Goal: Task Accomplishment & Management: Complete application form

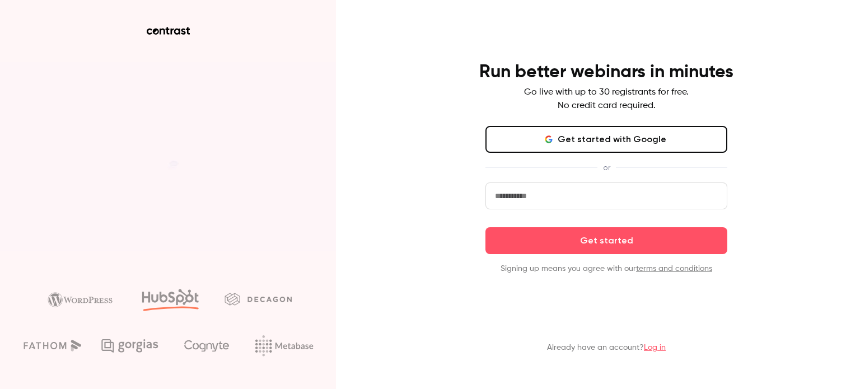
click at [589, 136] on button "Get started with Google" at bounding box center [606, 139] width 242 height 27
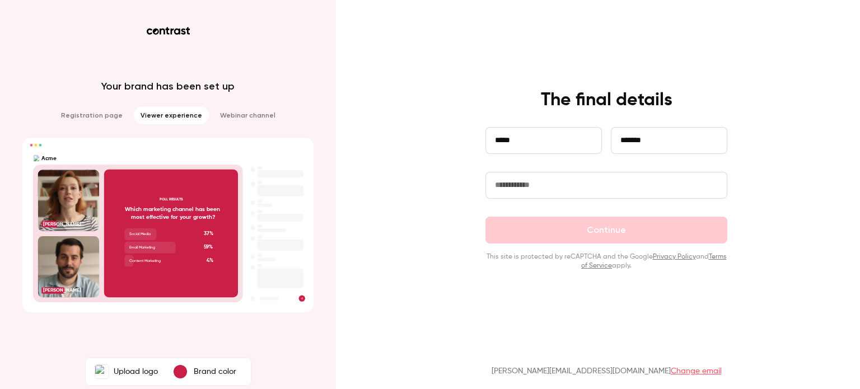
click at [583, 182] on input "text" at bounding box center [606, 185] width 242 height 27
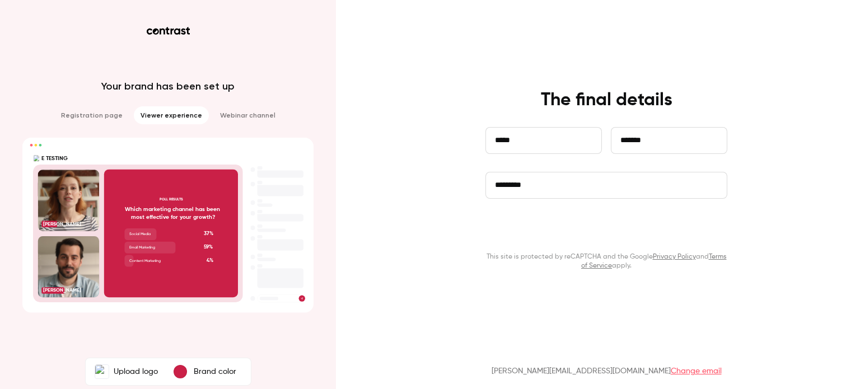
type input "*********"
click at [577, 232] on button "Continue" at bounding box center [606, 230] width 242 height 27
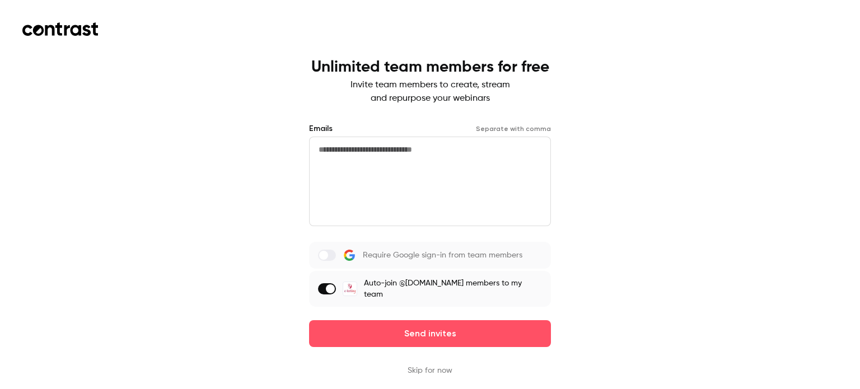
click at [815, 136] on div "Unlimited team members for free Invite team members to create, stream and repur…" at bounding box center [430, 194] width 860 height 389
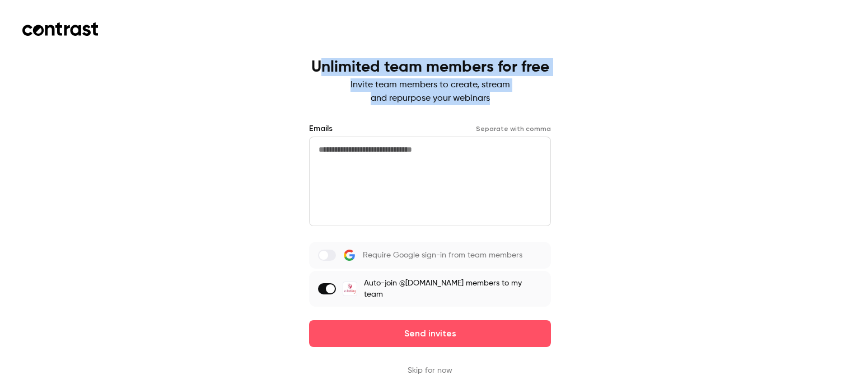
drag, startPoint x: 325, startPoint y: 67, endPoint x: 515, endPoint y: 101, distance: 192.9
click at [515, 101] on div "Unlimited team members for free Invite team members to create, stream and repur…" at bounding box center [430, 81] width 238 height 47
click at [515, 101] on p "Invite team members to create, stream and repurpose your webinars" at bounding box center [430, 91] width 238 height 27
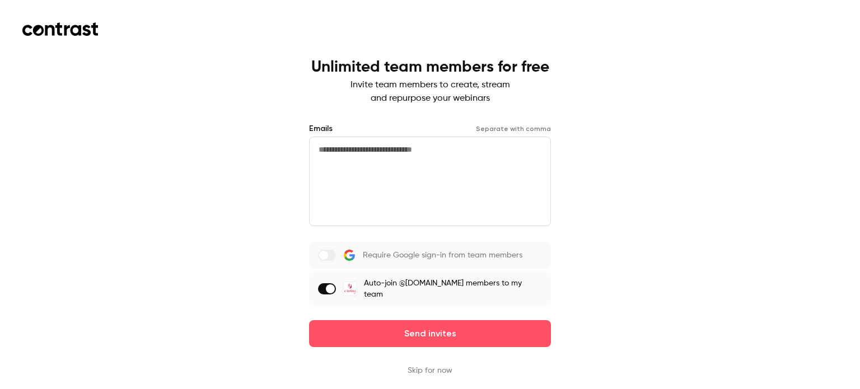
drag, startPoint x: 421, startPoint y: 157, endPoint x: 213, endPoint y: 167, distance: 208.0
click at [213, 167] on div "Unlimited team members for free Invite team members to create, stream and repur…" at bounding box center [430, 194] width 860 height 389
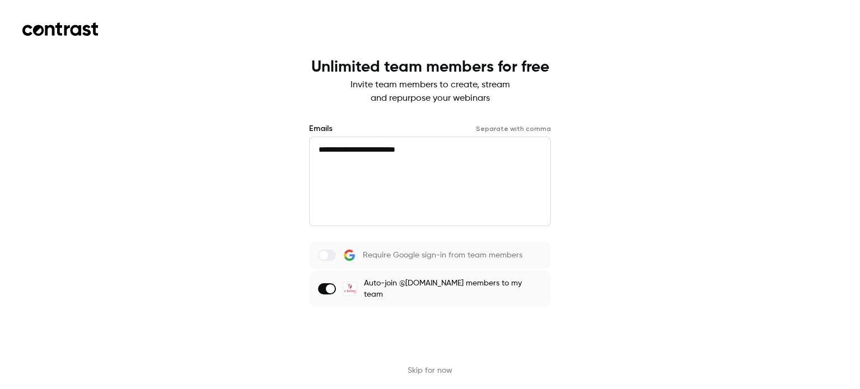
type textarea "**********"
click at [370, 326] on button "Send invites" at bounding box center [430, 333] width 242 height 27
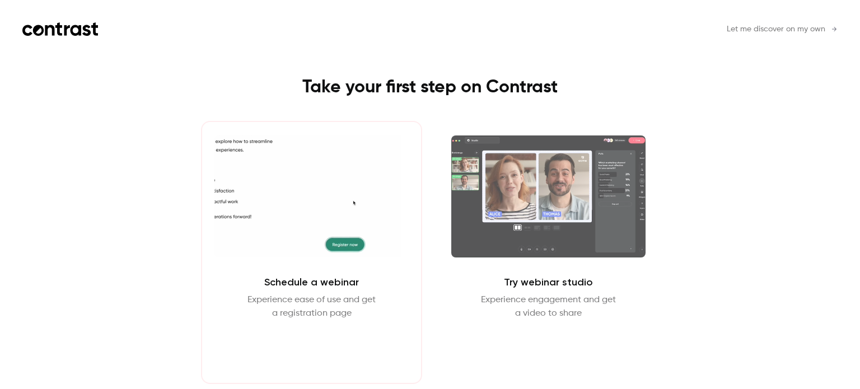
click at [329, 349] on button "Schedule webinar" at bounding box center [312, 347] width 96 height 27
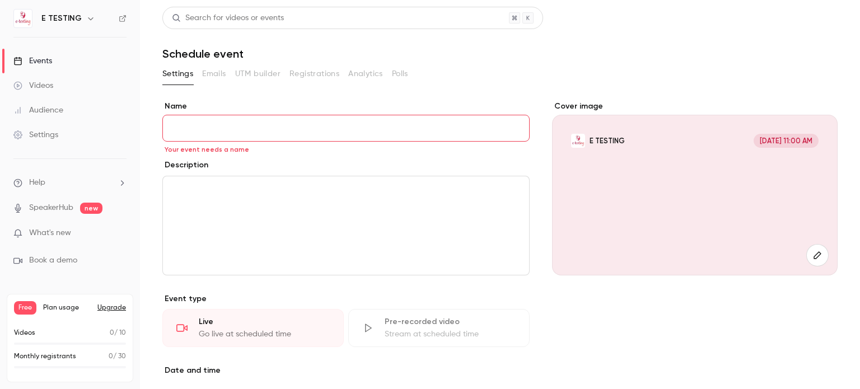
drag, startPoint x: 587, startPoint y: 27, endPoint x: 656, endPoint y: 32, distance: 69.1
click at [656, 32] on header "Search for videos or events Schedule event" at bounding box center [499, 34] width 675 height 54
click at [200, 120] on input "Name" at bounding box center [345, 128] width 367 height 27
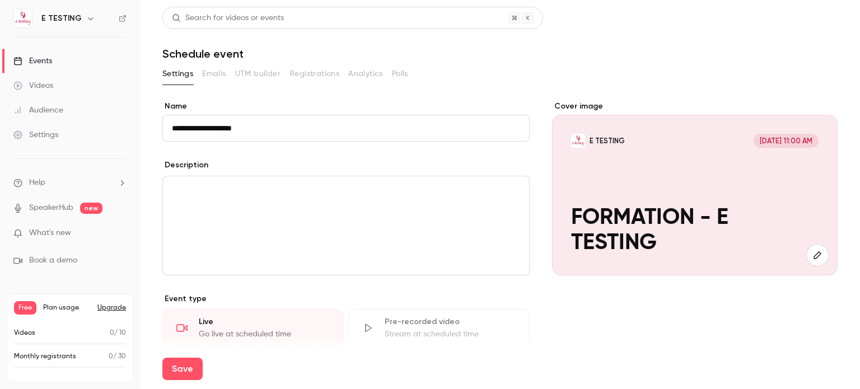
drag, startPoint x: 215, startPoint y: 128, endPoint x: 178, endPoint y: 134, distance: 37.4
click at [178, 134] on input "**********" at bounding box center [345, 128] width 367 height 27
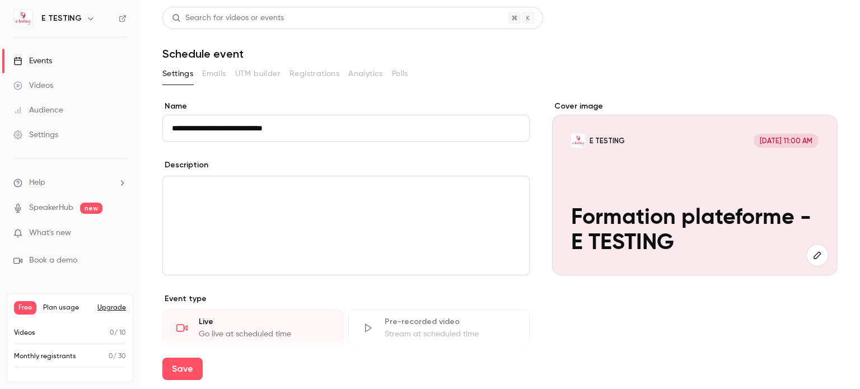
type input "**********"
click at [217, 202] on div "editor" at bounding box center [346, 225] width 366 height 99
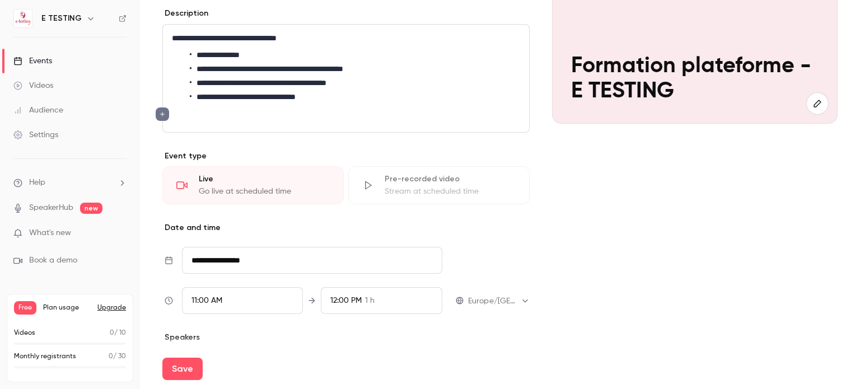
scroll to position [199, 0]
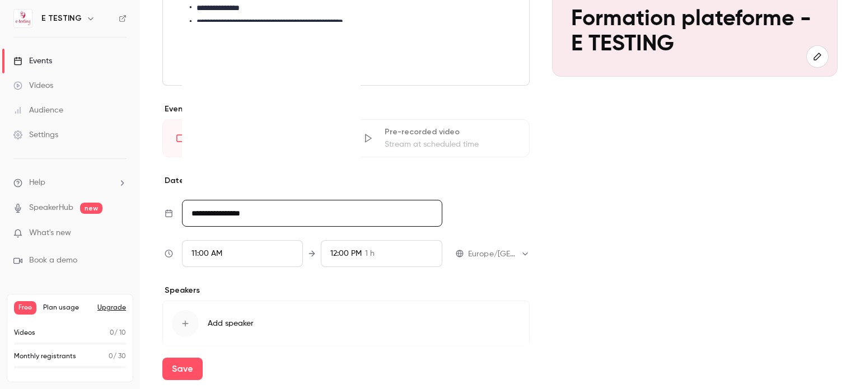
click at [279, 212] on input "**********" at bounding box center [312, 213] width 260 height 27
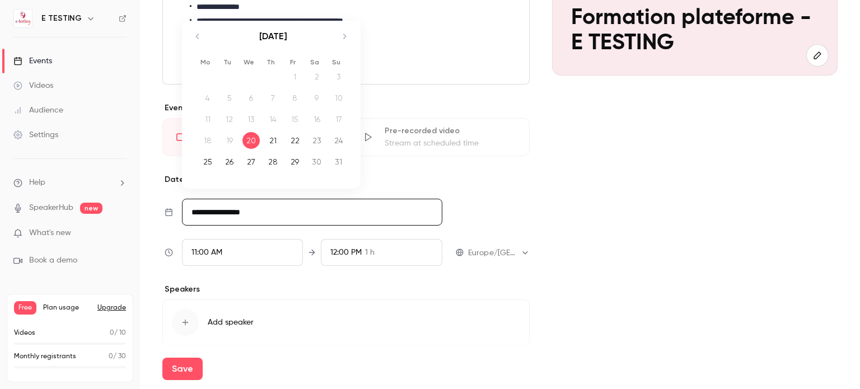
scroll to position [197, 0]
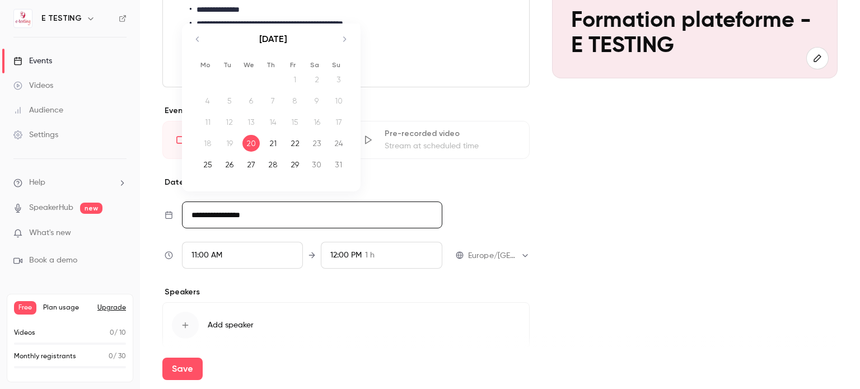
click at [345, 43] on icon "Move forward to switch to the next month." at bounding box center [344, 38] width 13 height 13
click at [273, 80] on div "4" at bounding box center [272, 79] width 17 height 17
type input "**********"
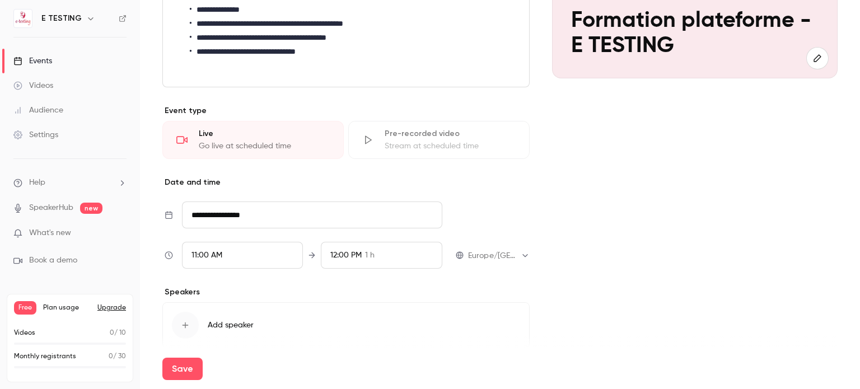
click at [214, 256] on span "11:00 AM" at bounding box center [207, 255] width 31 height 8
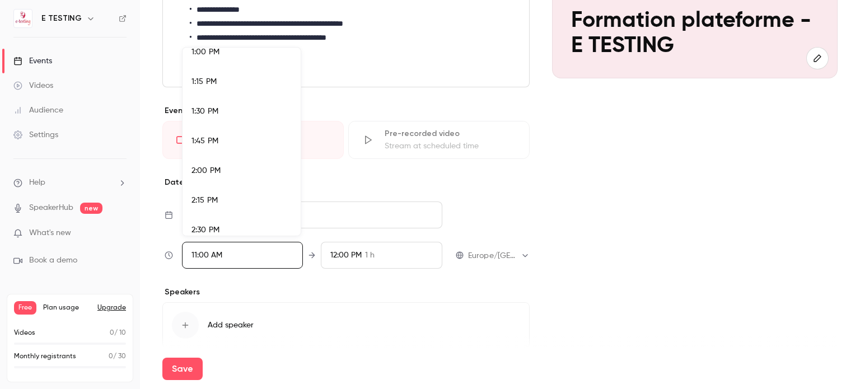
scroll to position [1560, 0]
click at [253, 163] on div "2:00 PM" at bounding box center [242, 164] width 100 height 12
click at [375, 253] on div at bounding box center [430, 194] width 860 height 389
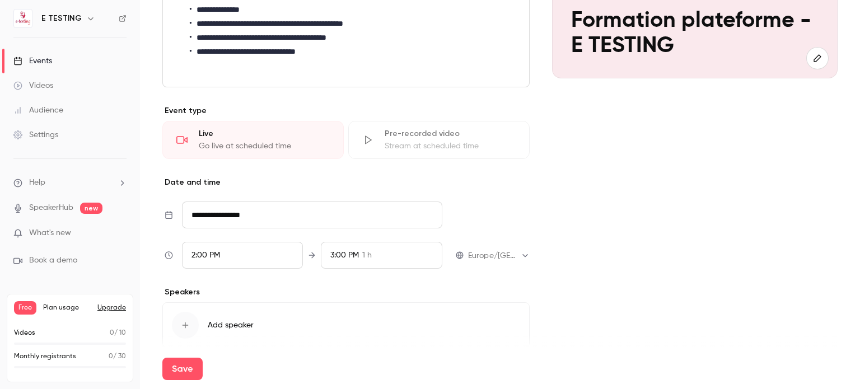
scroll to position [1226, 0]
click at [352, 255] on span "3:00 PM" at bounding box center [344, 255] width 29 height 8
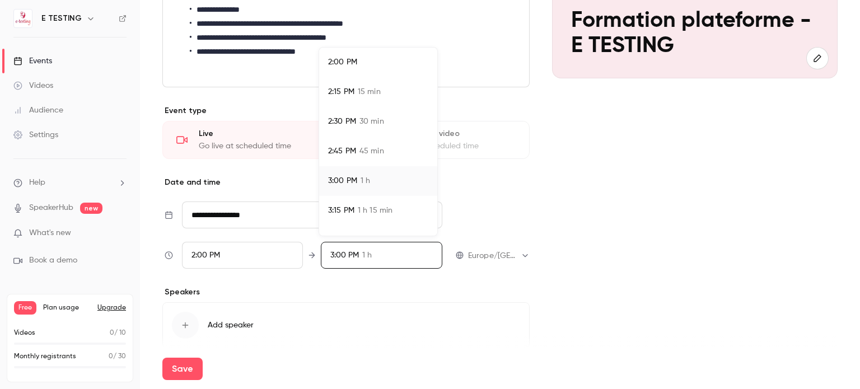
click at [394, 114] on li "2:30 PM 30 min" at bounding box center [378, 122] width 118 height 30
click at [633, 281] on div at bounding box center [430, 194] width 860 height 389
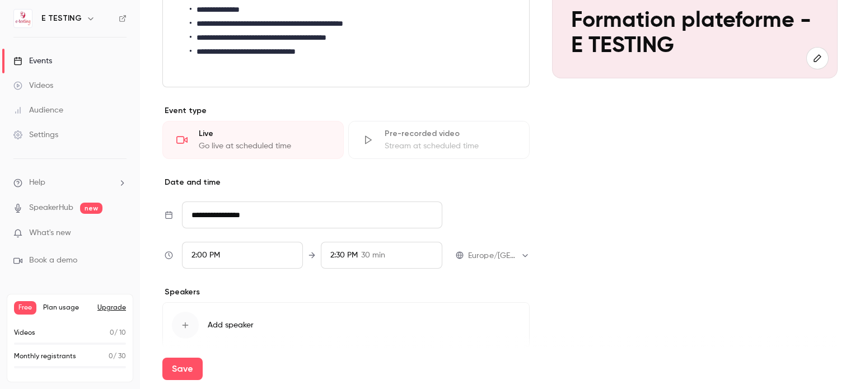
click at [184, 329] on div "button" at bounding box center [185, 325] width 27 height 27
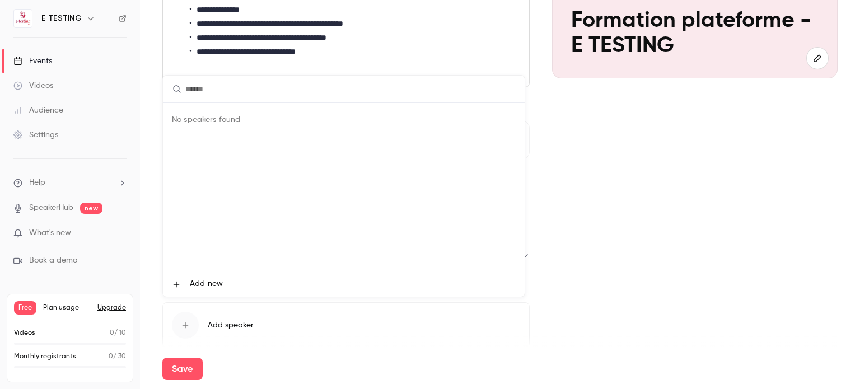
click at [81, 10] on div at bounding box center [430, 194] width 860 height 389
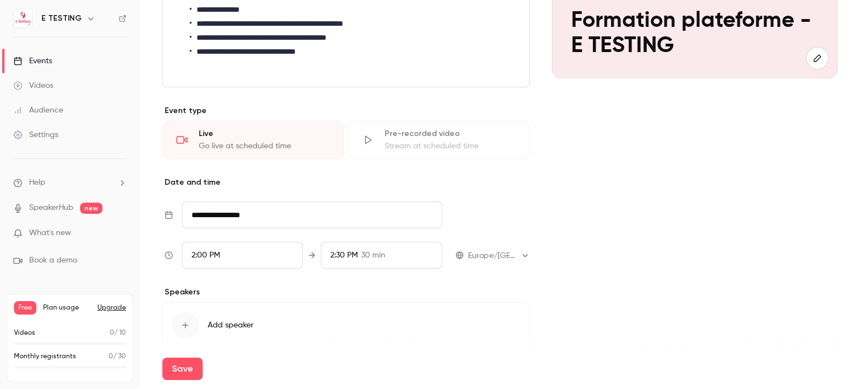
click at [87, 18] on icon "button" at bounding box center [90, 18] width 9 height 9
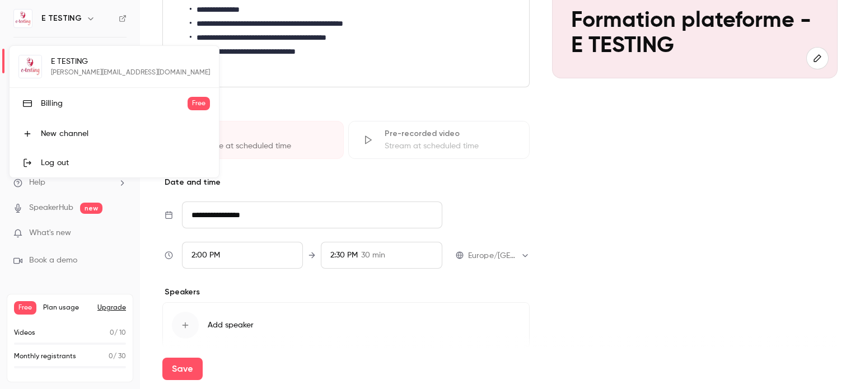
click at [86, 96] on link "Billing Free" at bounding box center [114, 103] width 209 height 31
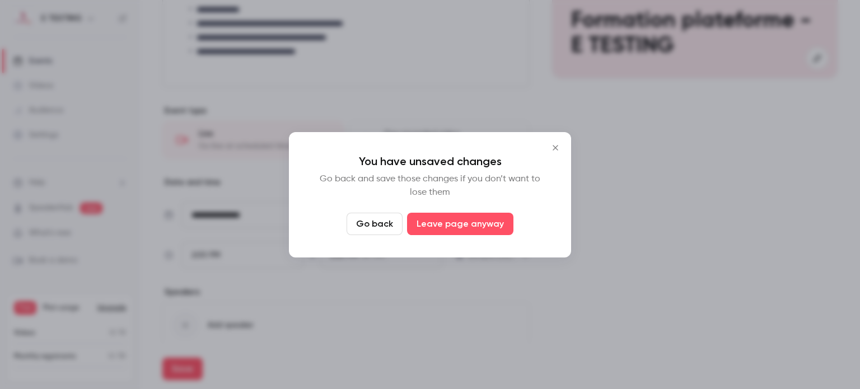
click at [549, 145] on icon "Close" at bounding box center [555, 147] width 13 height 9
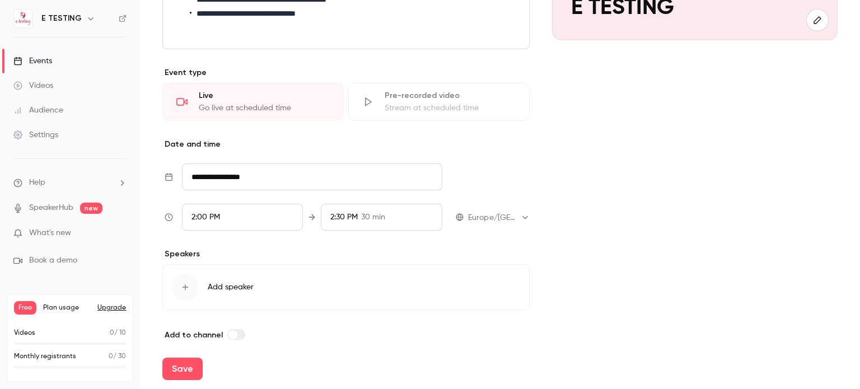
scroll to position [245, 0]
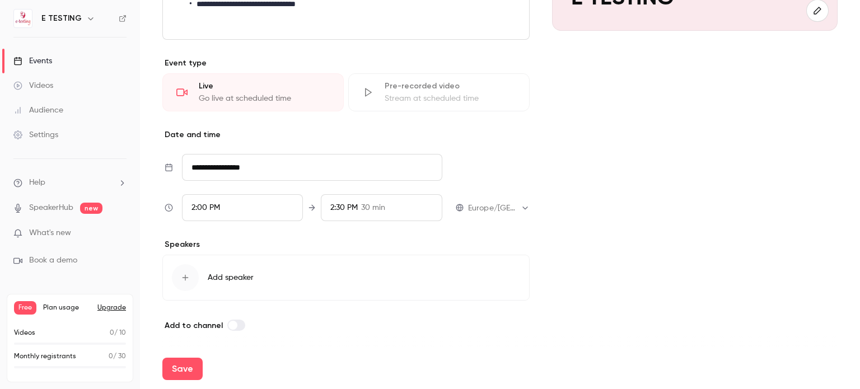
click at [194, 278] on div "button" at bounding box center [185, 277] width 27 height 27
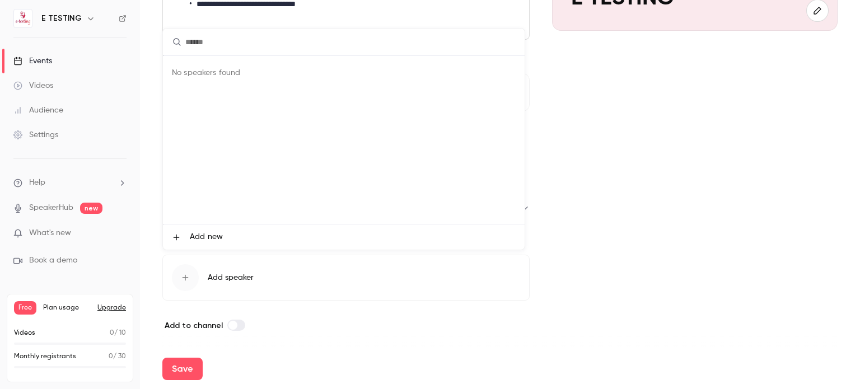
click at [183, 232] on li "Add new" at bounding box center [344, 237] width 362 height 25
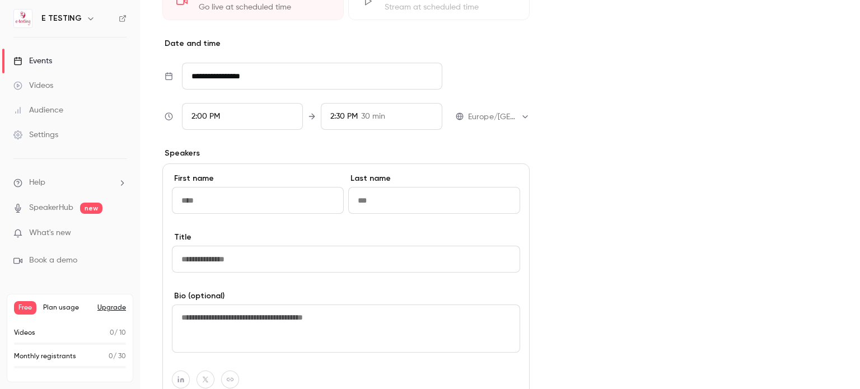
scroll to position [295, 0]
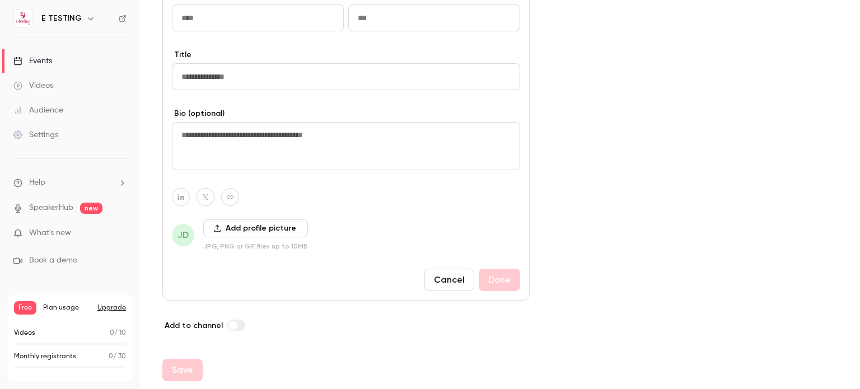
click at [437, 276] on button "Cancel" at bounding box center [449, 280] width 50 height 22
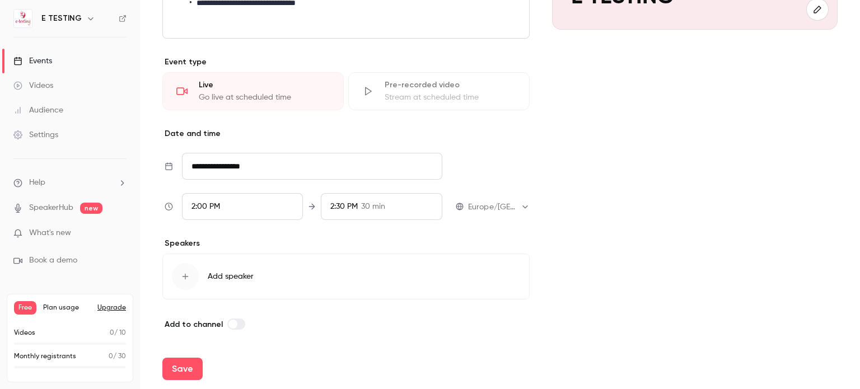
scroll to position [245, 0]
click at [186, 277] on icon "button" at bounding box center [186, 278] width 6 height 6
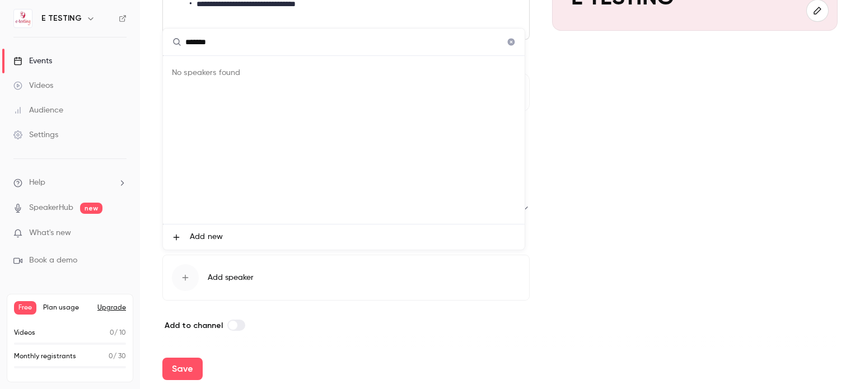
type input "*******"
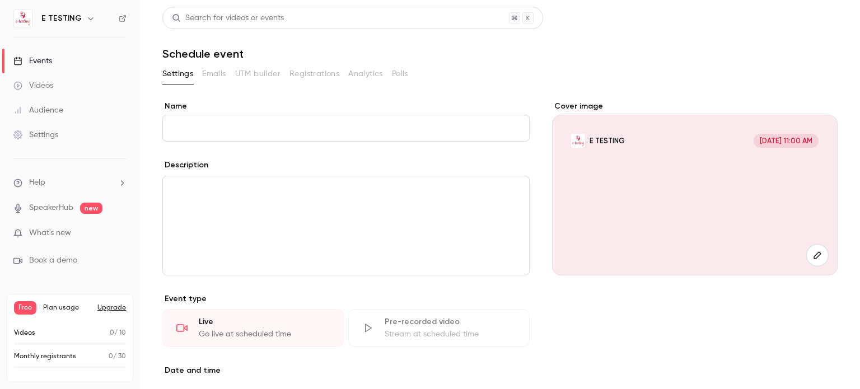
scroll to position [236, 0]
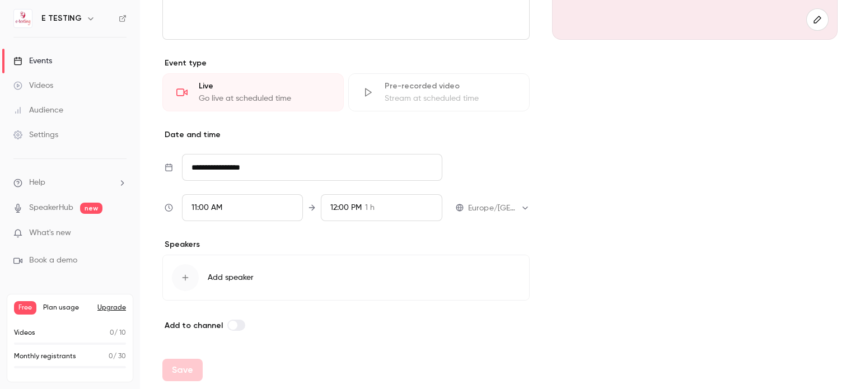
click at [183, 277] on icon "button" at bounding box center [186, 278] width 6 height 6
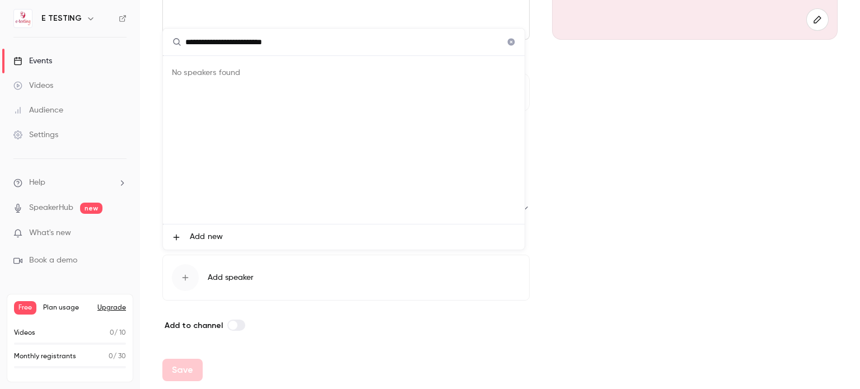
type input "**********"
drag, startPoint x: 298, startPoint y: 42, endPoint x: 147, endPoint y: 43, distance: 151.2
click at [147, 43] on div "**********" at bounding box center [430, 194] width 860 height 389
click at [638, 283] on div at bounding box center [430, 194] width 860 height 389
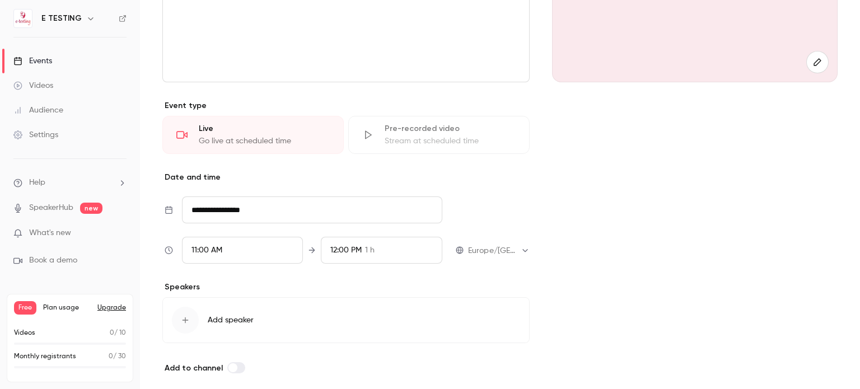
scroll to position [0, 0]
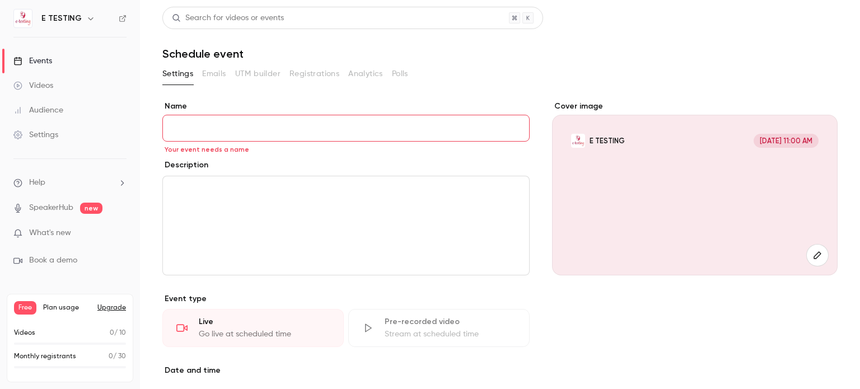
click at [218, 127] on input "Name" at bounding box center [345, 128] width 367 height 27
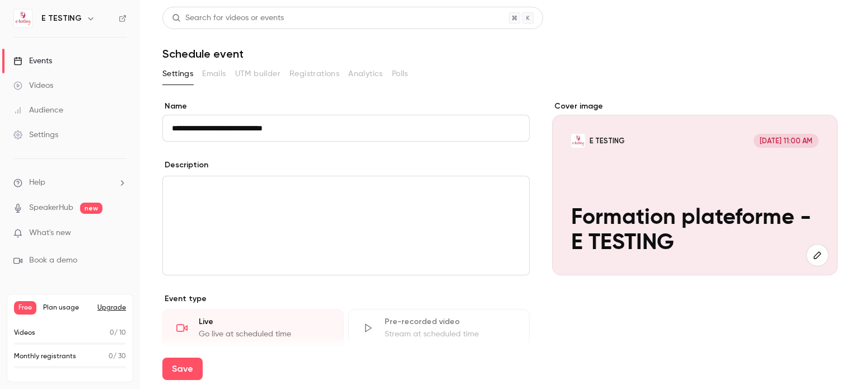
type input "**********"
click at [207, 189] on p "editor" at bounding box center [346, 189] width 348 height 13
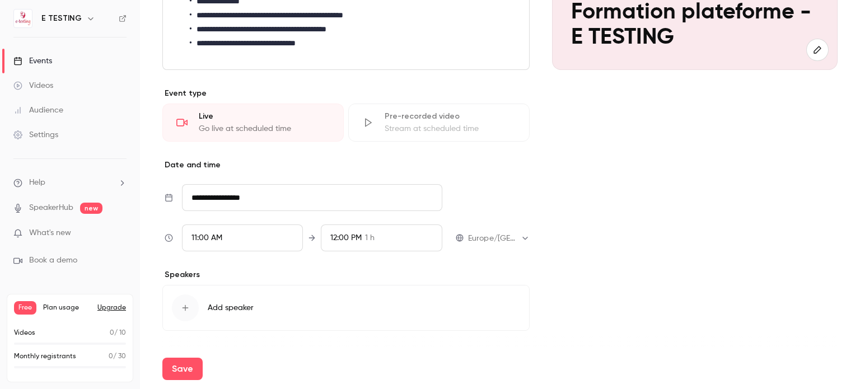
scroll to position [236, 0]
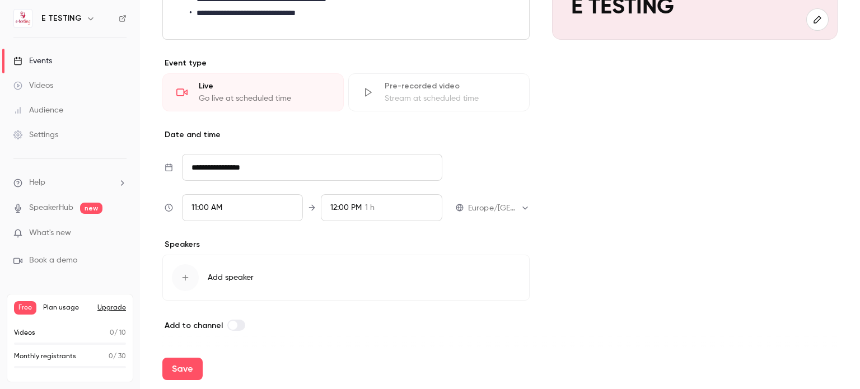
click at [247, 169] on input "**********" at bounding box center [312, 167] width 260 height 27
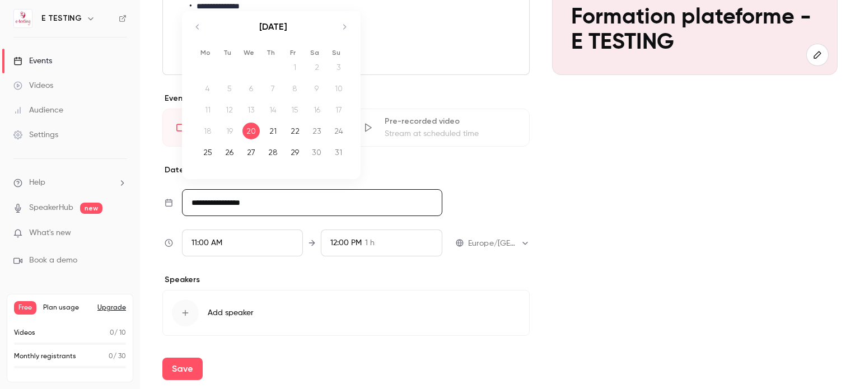
scroll to position [200, 0]
click at [345, 33] on icon "Move forward to switch to the next month." at bounding box center [344, 27] width 13 height 13
click at [277, 66] on div "4" at bounding box center [272, 67] width 17 height 17
type input "**********"
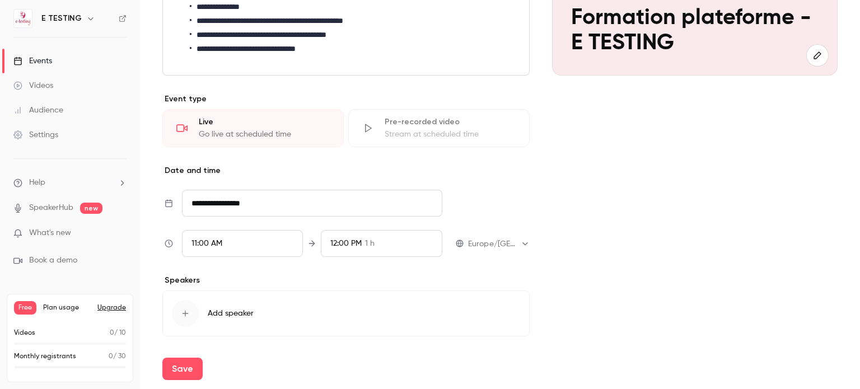
click at [265, 248] on div "11:00 AM" at bounding box center [242, 243] width 121 height 27
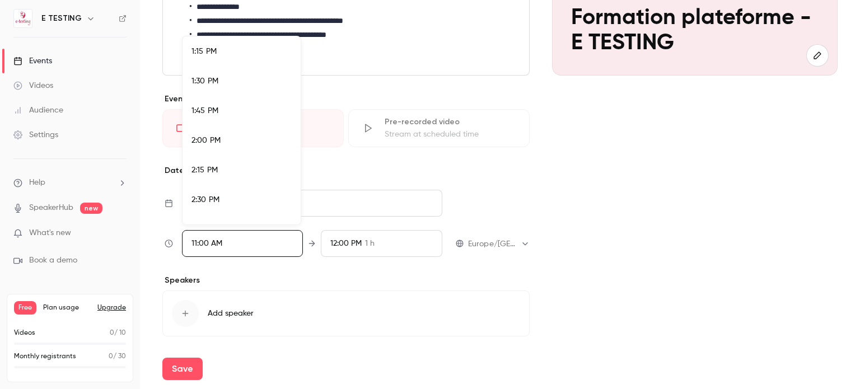
scroll to position [1589, 0]
click at [232, 128] on div "2:00 PM" at bounding box center [242, 125] width 100 height 12
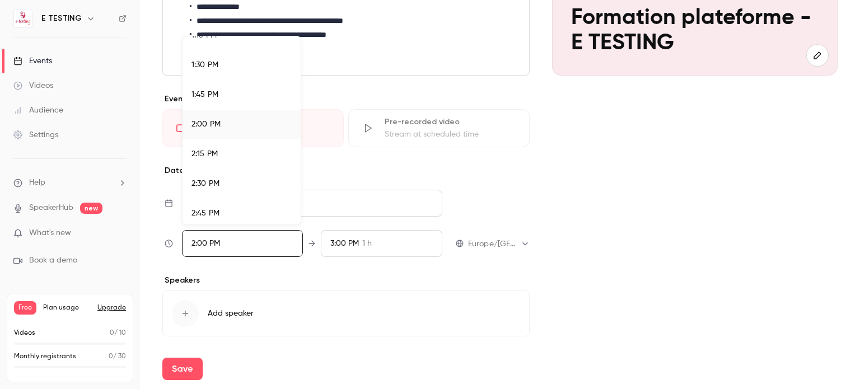
click at [377, 265] on div at bounding box center [430, 194] width 860 height 389
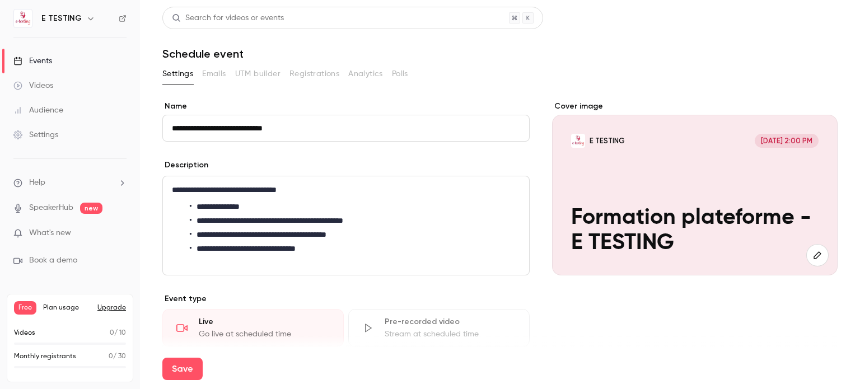
scroll to position [236, 0]
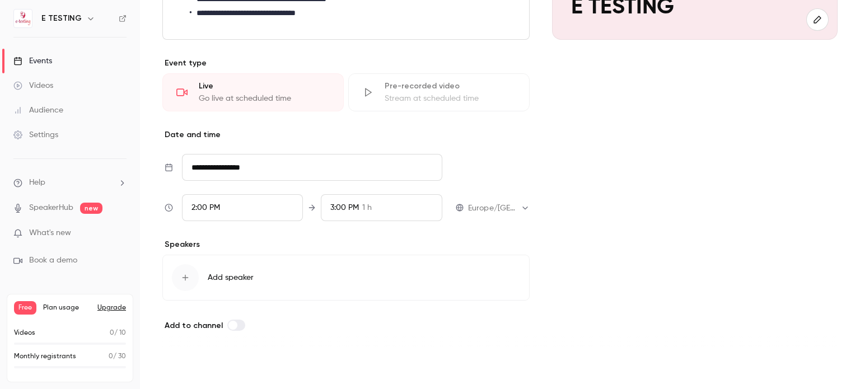
click at [182, 372] on button "Save" at bounding box center [182, 369] width 40 height 22
type input "**********"
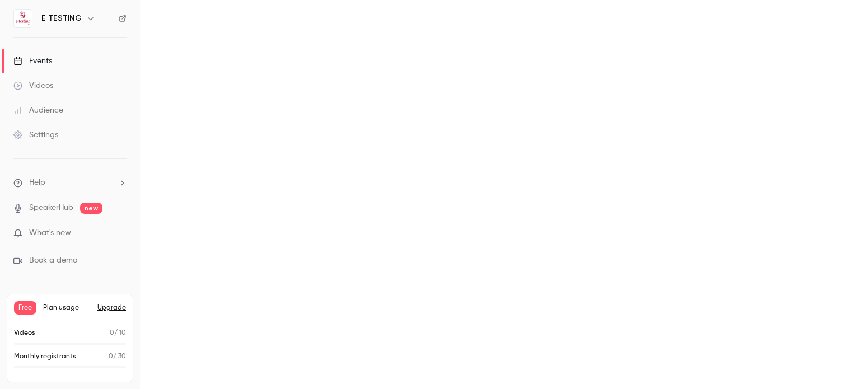
scroll to position [0, 0]
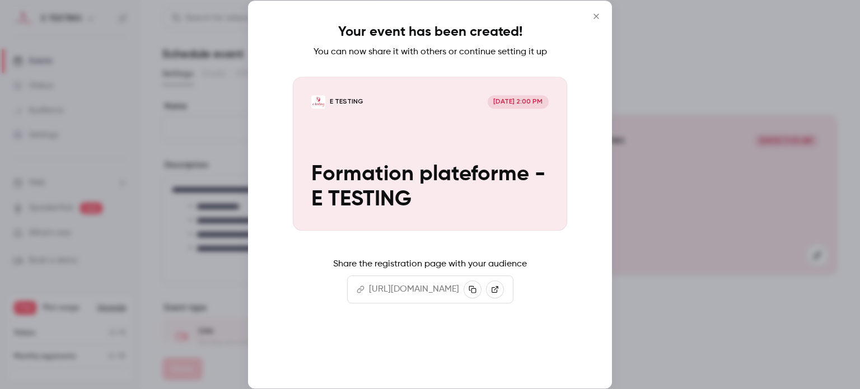
click at [433, 349] on button "Continue" at bounding box center [430, 352] width 112 height 27
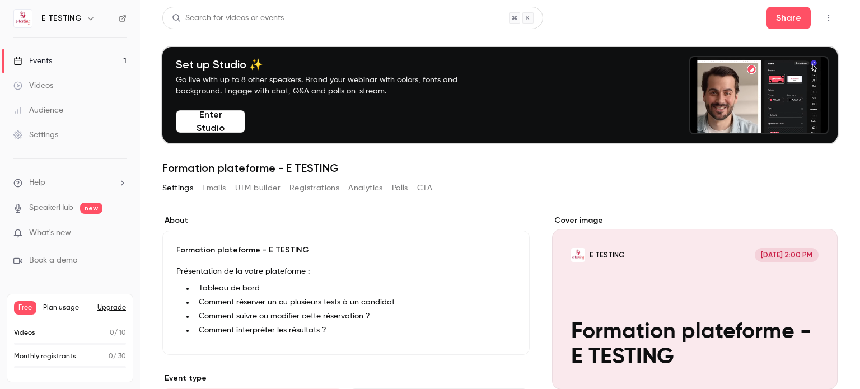
click at [221, 188] on button "Emails" at bounding box center [214, 188] width 24 height 18
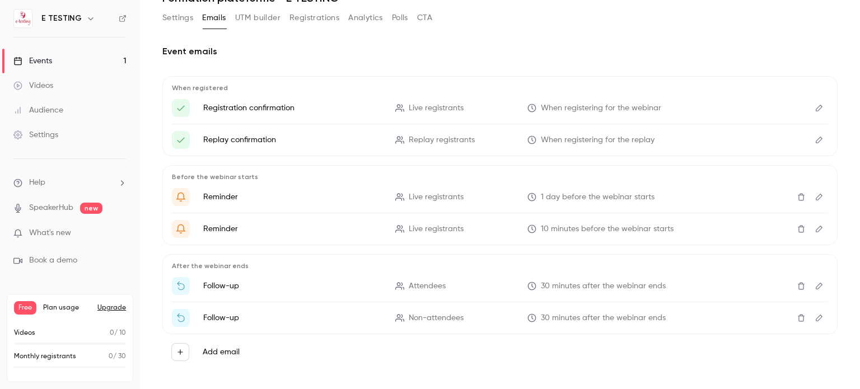
scroll to position [179, 0]
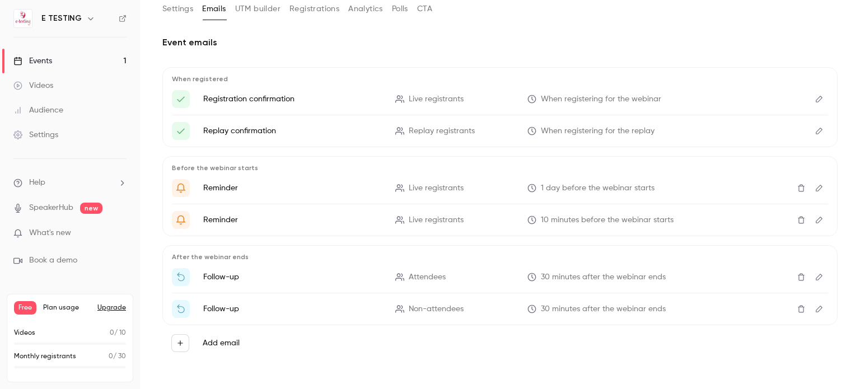
click at [816, 101] on button "Edit" at bounding box center [819, 99] width 18 height 18
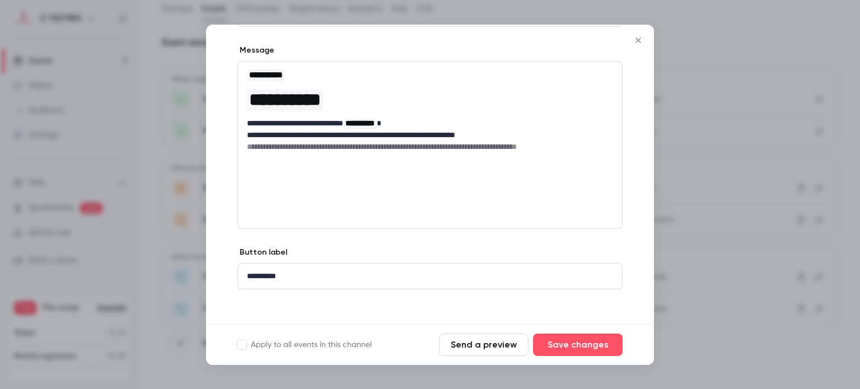
scroll to position [112, 0]
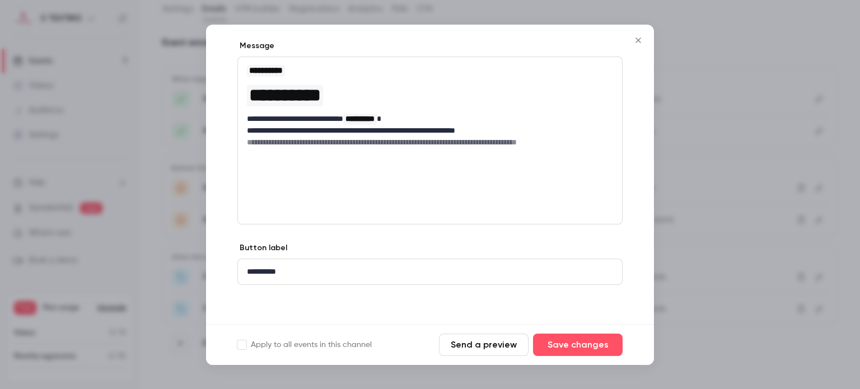
click at [634, 42] on icon "Close" at bounding box center [638, 40] width 13 height 9
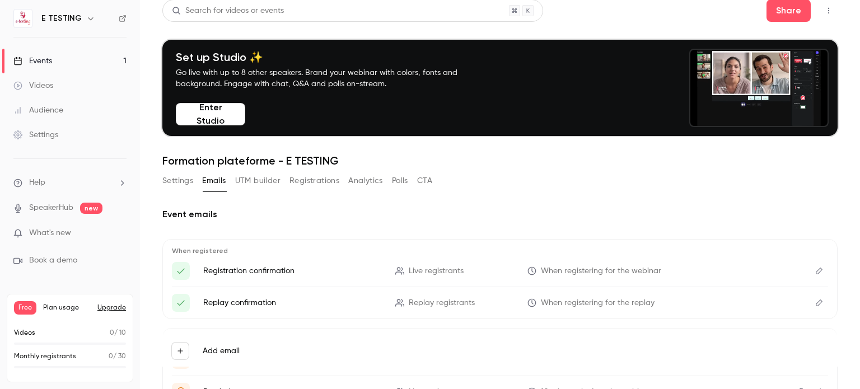
scroll to position [7, 0]
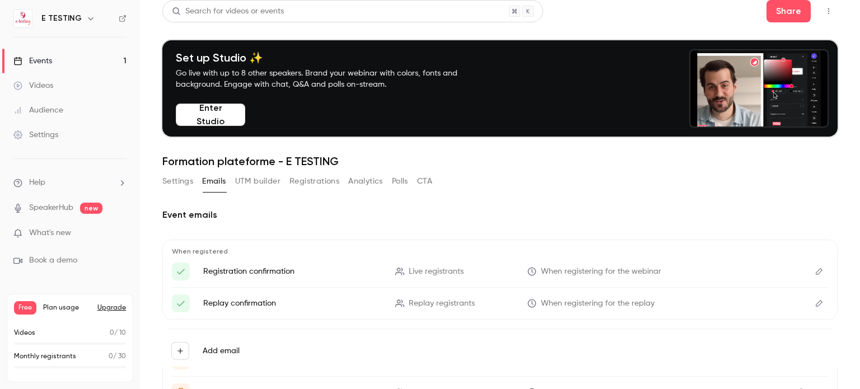
click at [86, 21] on icon "button" at bounding box center [90, 18] width 9 height 9
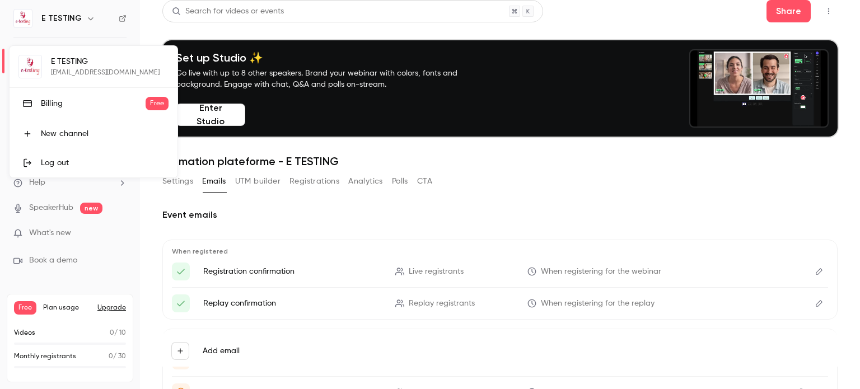
click at [53, 265] on div at bounding box center [430, 194] width 860 height 389
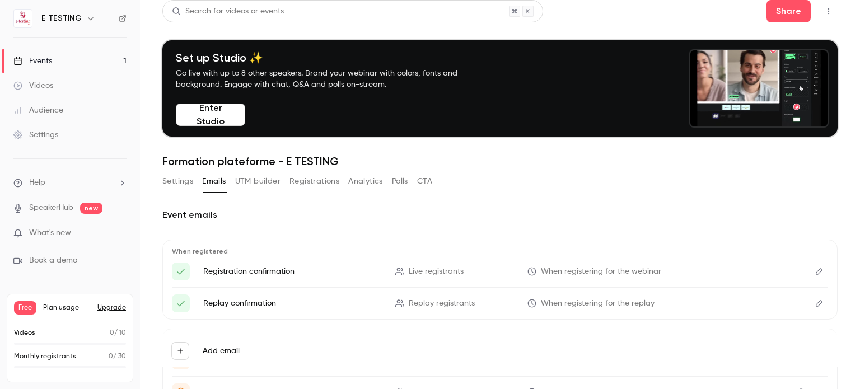
click at [121, 182] on icon "help-dropdown-opener" at bounding box center [122, 183] width 9 height 9
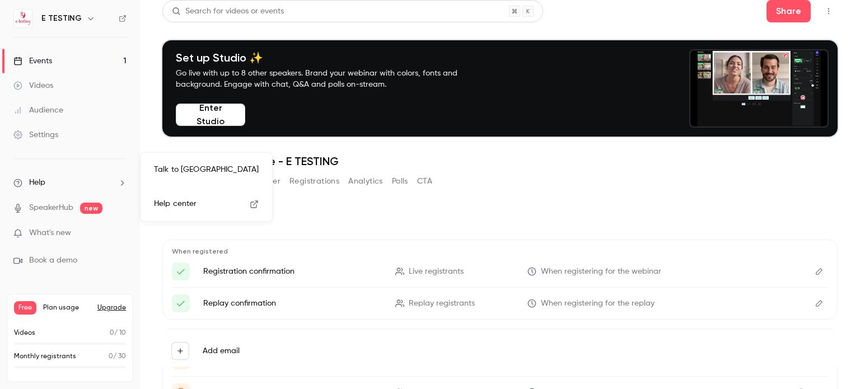
click at [202, 204] on link "Help center" at bounding box center [206, 204] width 123 height 30
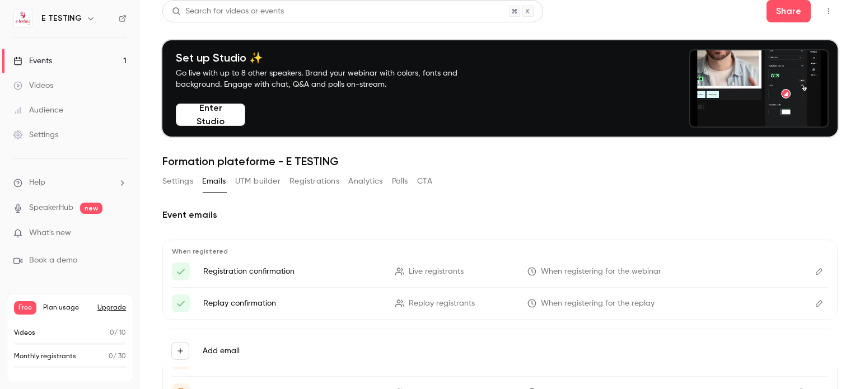
scroll to position [0, 0]
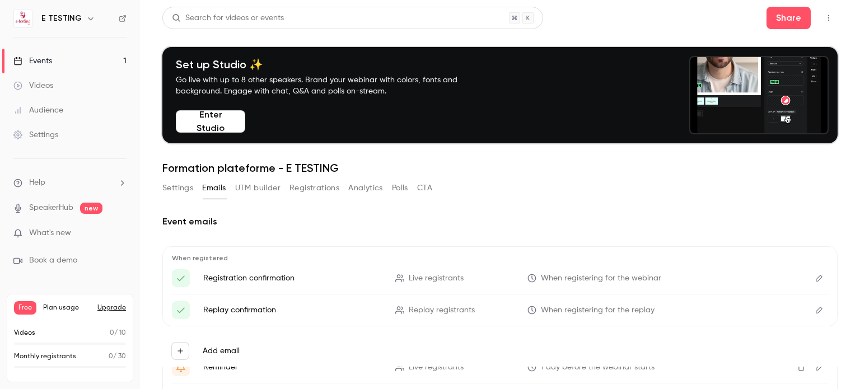
click at [827, 20] on button "button" at bounding box center [829, 18] width 18 height 18
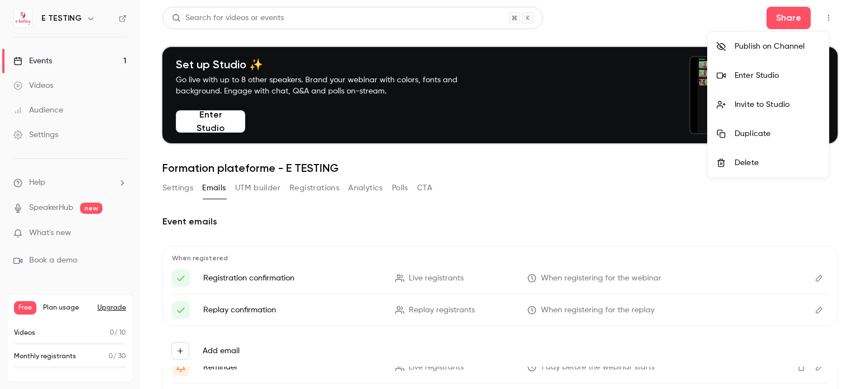
click at [248, 188] on div at bounding box center [430, 194] width 860 height 389
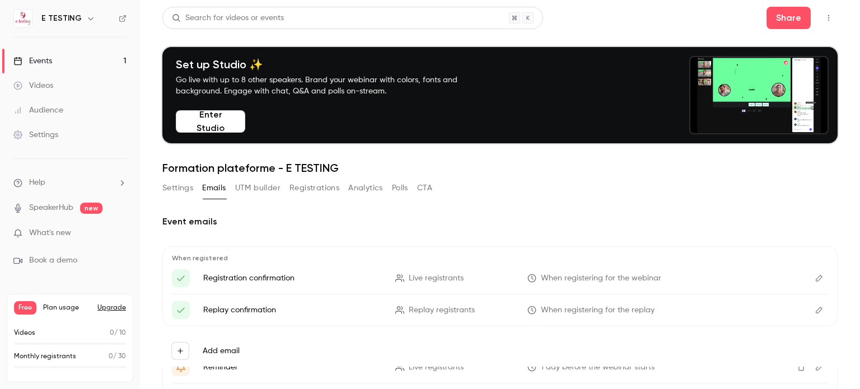
click at [181, 186] on button "Settings" at bounding box center [177, 188] width 31 height 18
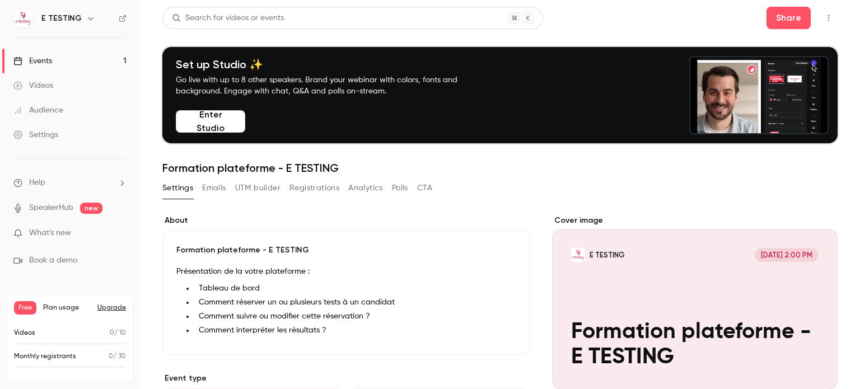
click at [222, 188] on button "Emails" at bounding box center [214, 188] width 24 height 18
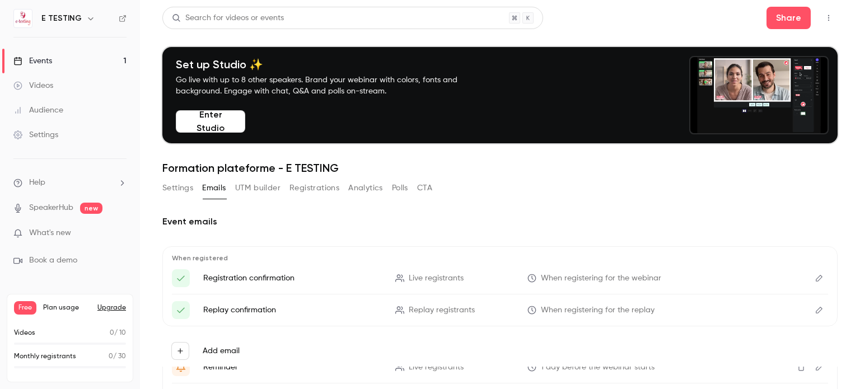
click at [815, 279] on icon "Edit" at bounding box center [819, 278] width 9 height 8
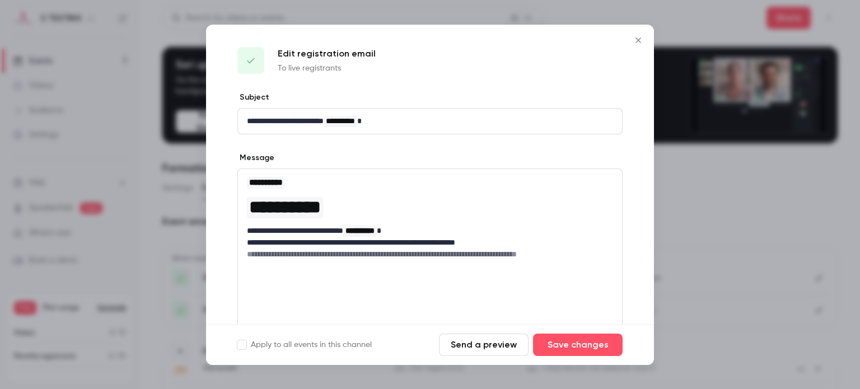
click at [641, 41] on icon "Close" at bounding box center [638, 40] width 13 height 9
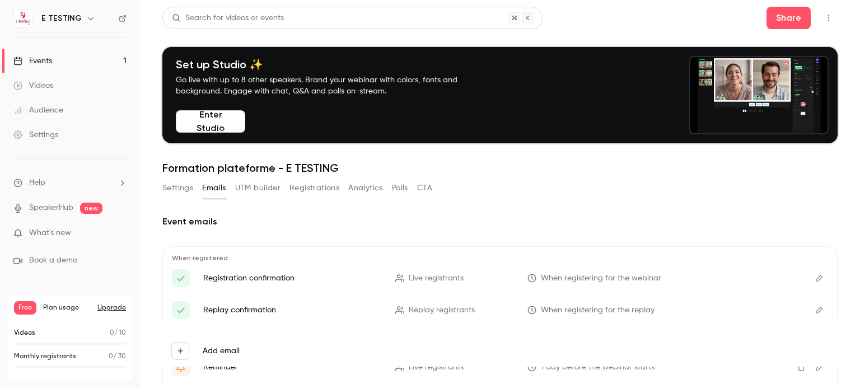
click at [273, 187] on button "UTM builder" at bounding box center [257, 188] width 45 height 18
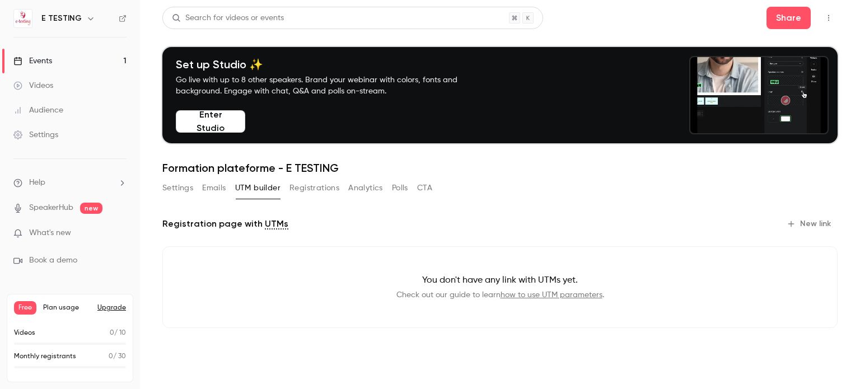
click at [320, 185] on button "Registrations" at bounding box center [315, 188] width 50 height 18
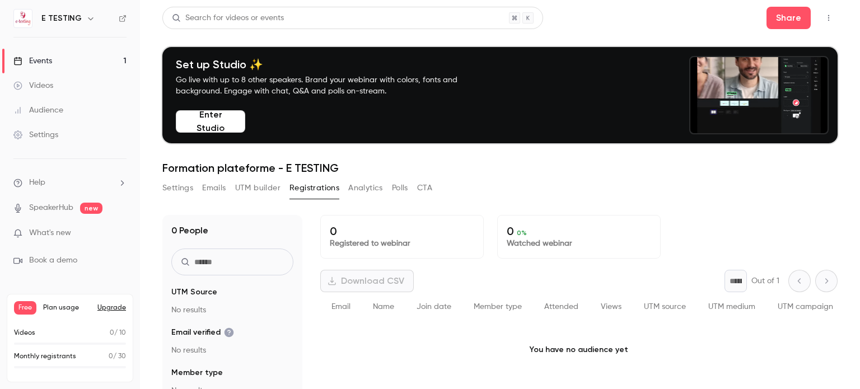
click at [175, 184] on button "Settings" at bounding box center [177, 188] width 31 height 18
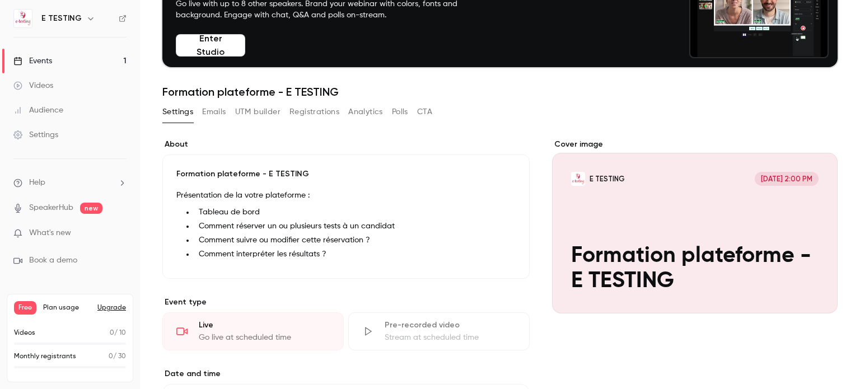
scroll to position [70, 0]
